Goal: Use online tool/utility: Utilize a website feature to perform a specific function

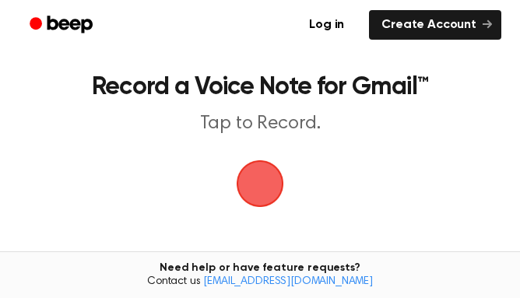
scroll to position [78, 0]
click at [320, 23] on link "Log in" at bounding box center [327, 25] width 66 height 36
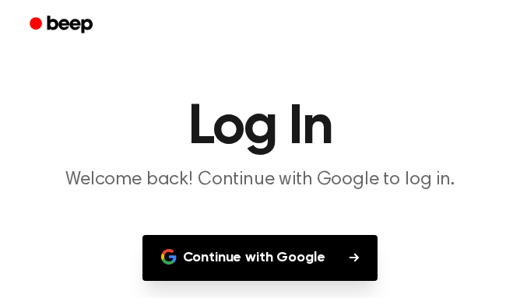
click at [307, 255] on button "Continue with Google" at bounding box center [261, 258] width 236 height 46
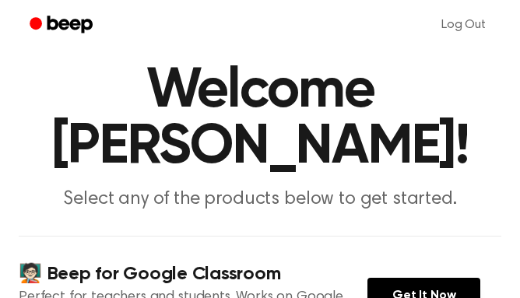
scroll to position [39, 0]
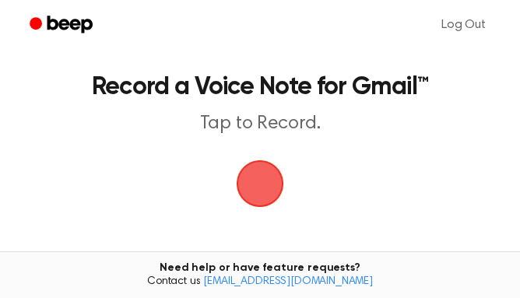
click at [269, 171] on span "button" at bounding box center [260, 184] width 51 height 51
click at [269, 171] on span "button" at bounding box center [261, 184] width 48 height 48
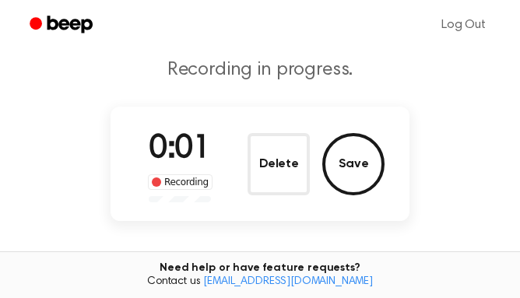
scroll to position [55, 0]
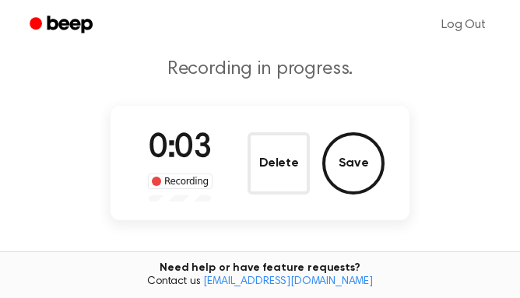
click at [176, 179] on div "Recording" at bounding box center [180, 182] width 65 height 16
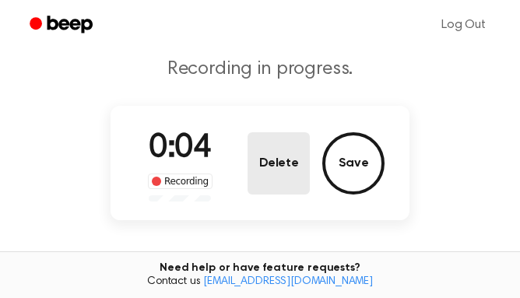
click at [288, 161] on button "Delete" at bounding box center [279, 163] width 62 height 62
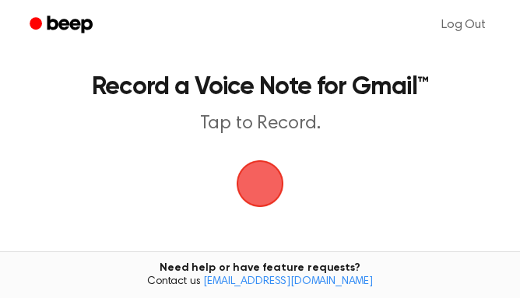
click at [260, 204] on span "button" at bounding box center [260, 184] width 62 height 62
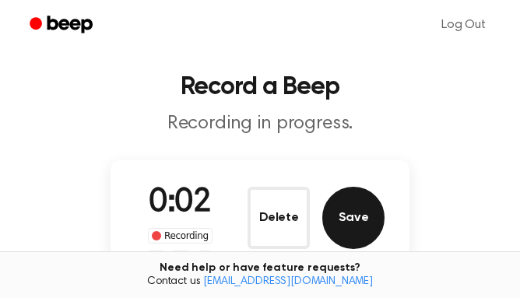
click at [359, 208] on button "Save" at bounding box center [353, 218] width 62 height 62
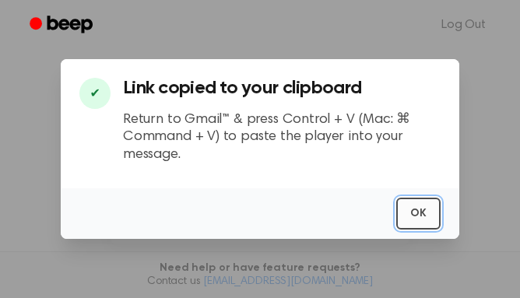
click at [414, 217] on button "OK" at bounding box center [418, 214] width 44 height 32
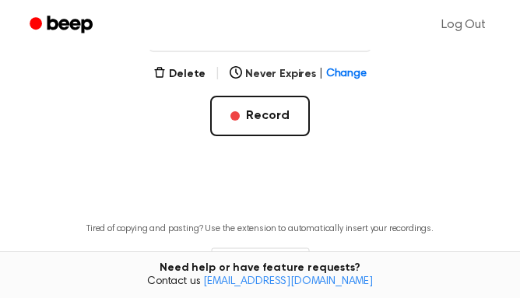
scroll to position [163, 0]
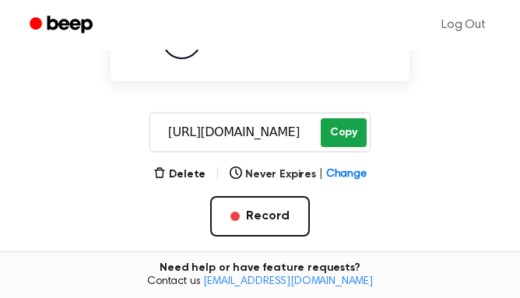
click at [331, 134] on button "Copy" at bounding box center [344, 132] width 46 height 29
